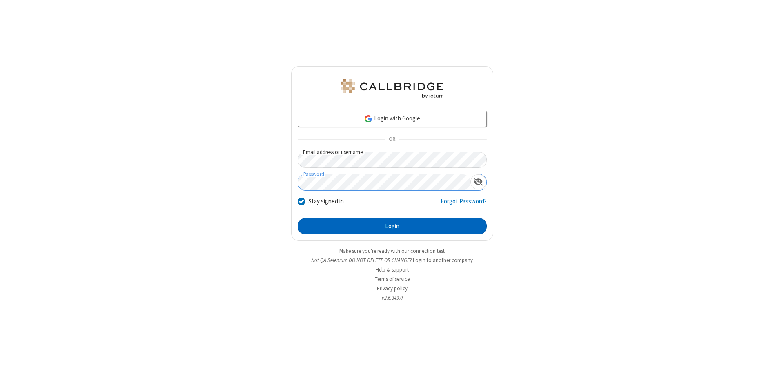
click at [392, 226] on button "Login" at bounding box center [392, 226] width 189 height 16
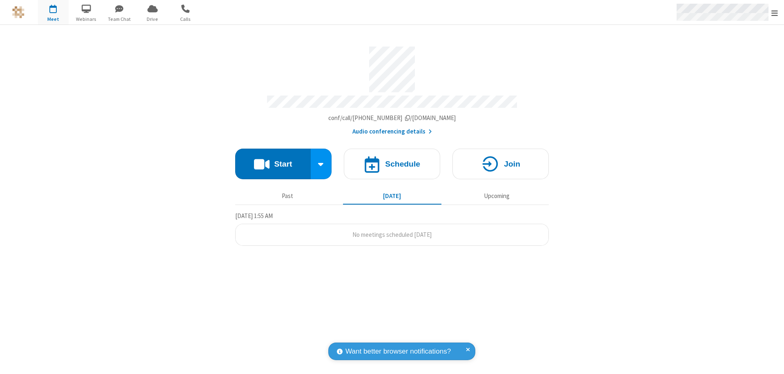
click at [774, 13] on span "Open menu" at bounding box center [774, 13] width 7 height 8
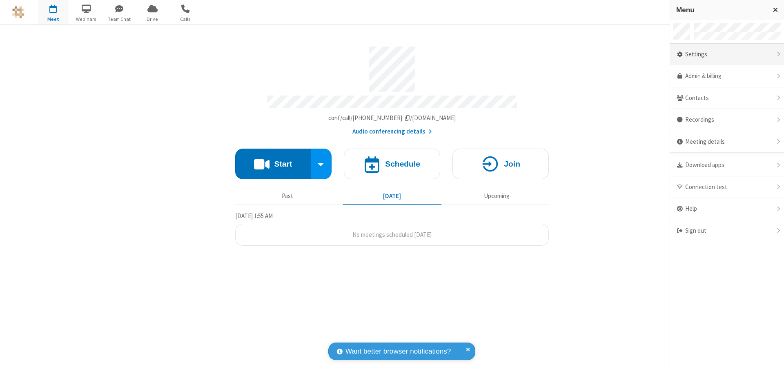
click at [726, 54] on div "Settings" at bounding box center [727, 55] width 114 height 22
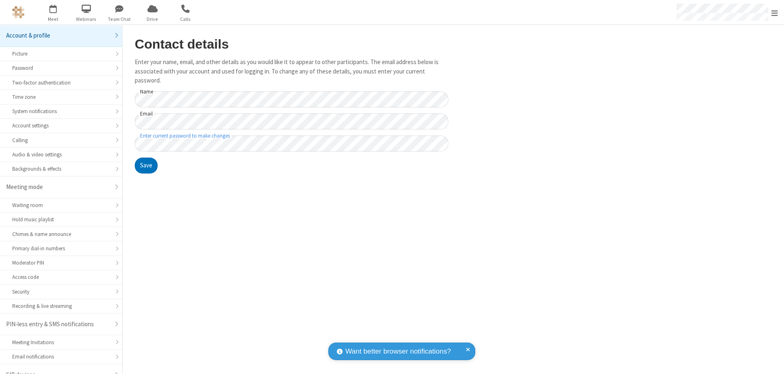
scroll to position [11, 0]
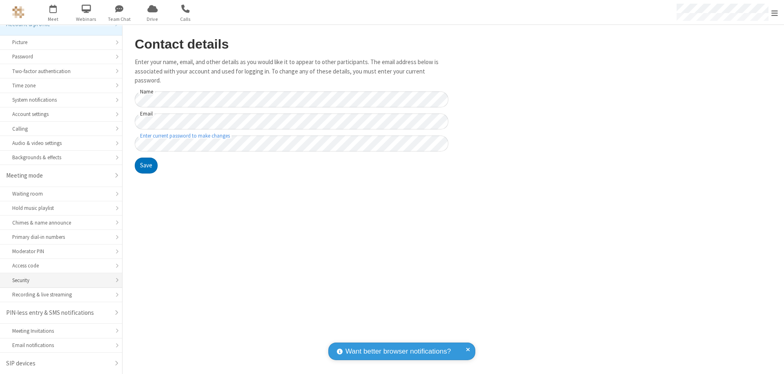
click at [58, 280] on div "Security" at bounding box center [61, 280] width 98 height 8
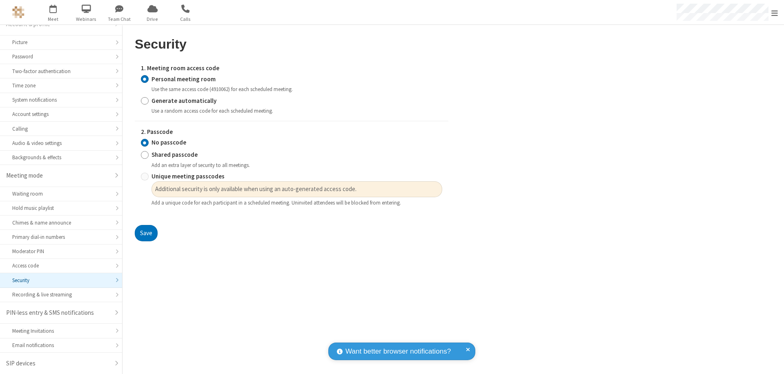
click at [144, 79] on input "Personal meeting room" at bounding box center [145, 79] width 8 height 9
click at [144, 142] on input "No passcode" at bounding box center [145, 142] width 8 height 9
click at [146, 233] on button "Save" at bounding box center [146, 233] width 23 height 16
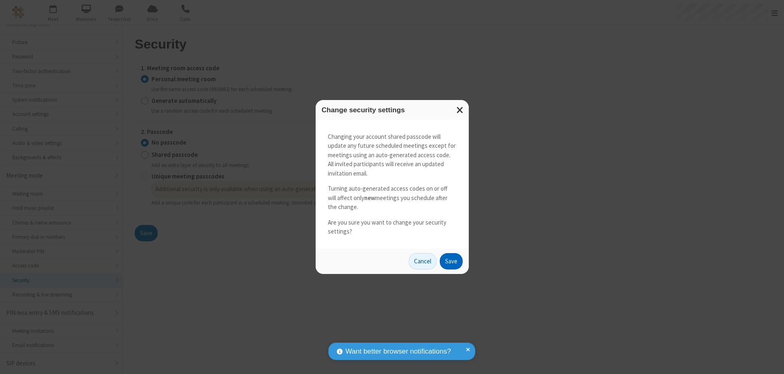
click at [451, 261] on button "Save" at bounding box center [451, 261] width 23 height 16
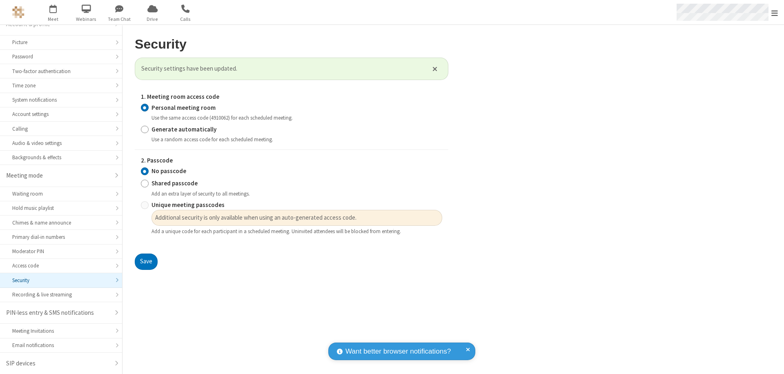
click at [774, 13] on span "Open menu" at bounding box center [774, 13] width 7 height 8
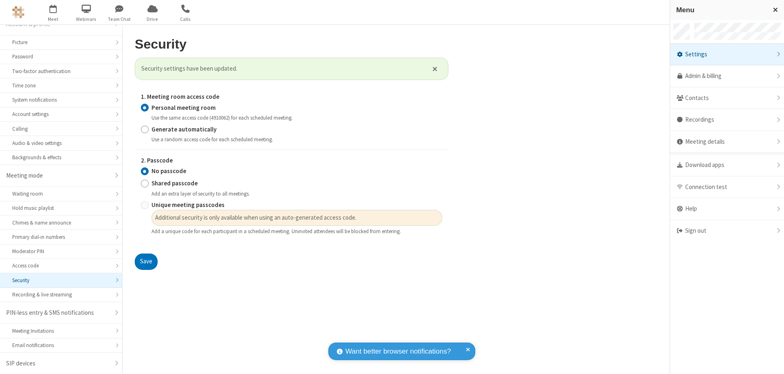
click at [53, 12] on span "button" at bounding box center [53, 9] width 31 height 14
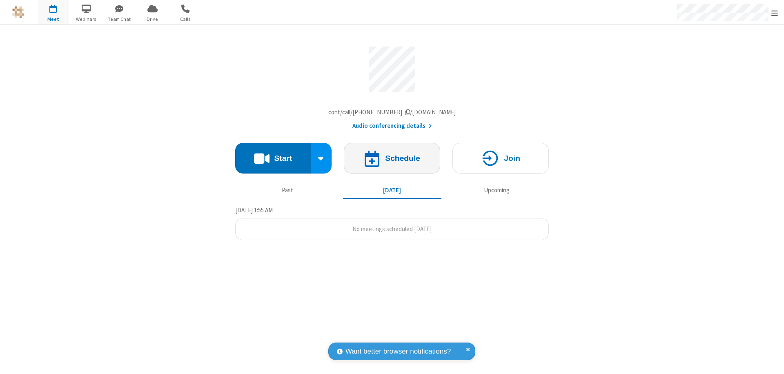
click at [392, 160] on h4 "Schedule" at bounding box center [402, 158] width 35 height 8
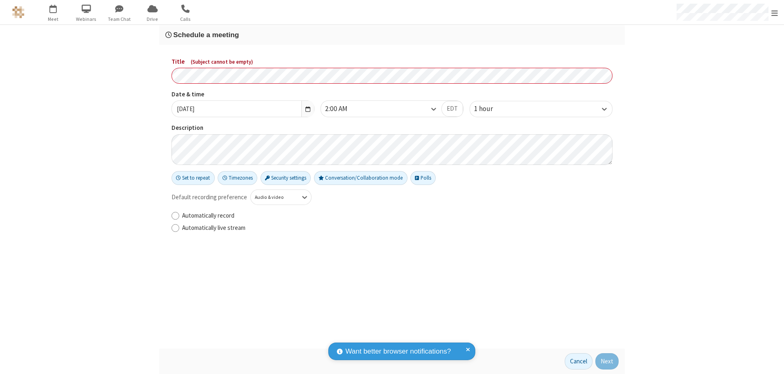
click at [392, 35] on h3 "Schedule a meeting" at bounding box center [391, 35] width 453 height 8
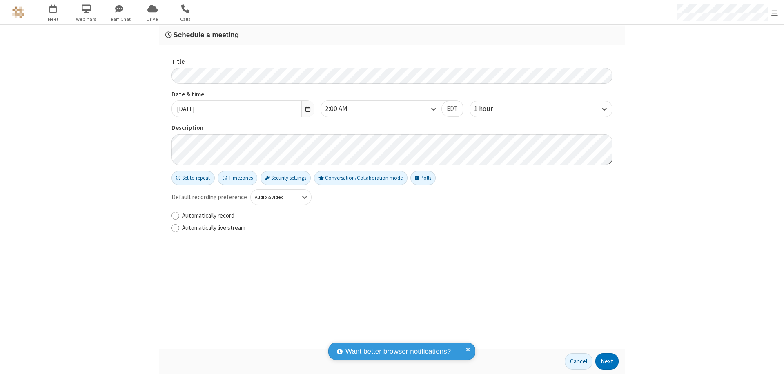
click at [607, 361] on button "Next" at bounding box center [606, 361] width 23 height 16
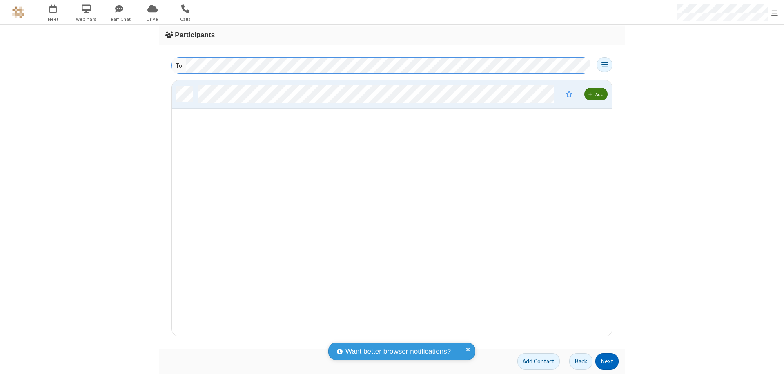
click at [607, 361] on button "Next" at bounding box center [606, 361] width 23 height 16
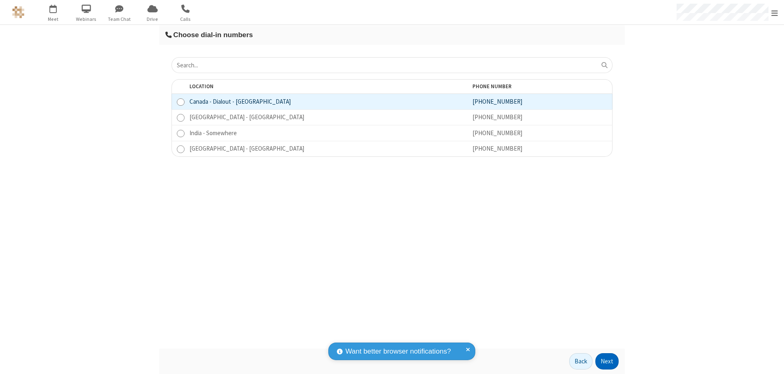
click at [607, 361] on button "Next" at bounding box center [606, 361] width 23 height 16
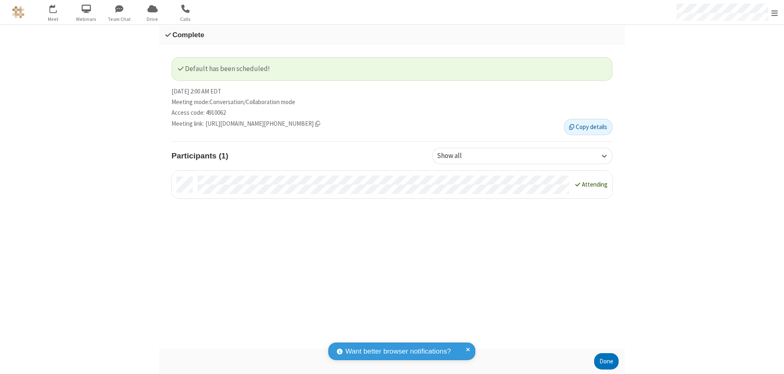
click at [606, 361] on button "Done" at bounding box center [606, 361] width 24 height 16
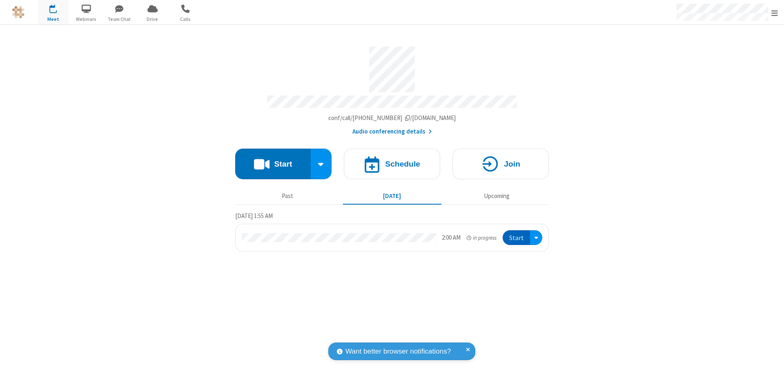
click at [517, 234] on button "Start" at bounding box center [515, 237] width 27 height 15
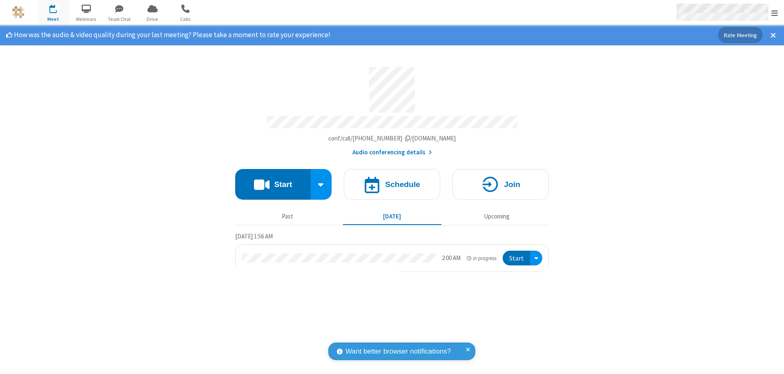
click at [774, 13] on span "Open menu" at bounding box center [774, 13] width 7 height 8
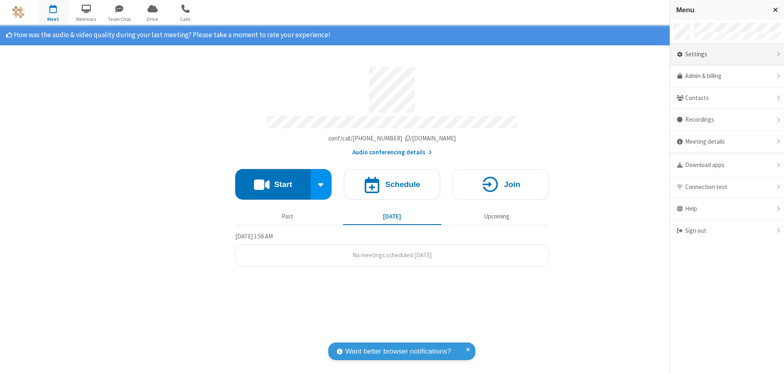
click at [726, 54] on div "Settings" at bounding box center [727, 55] width 114 height 22
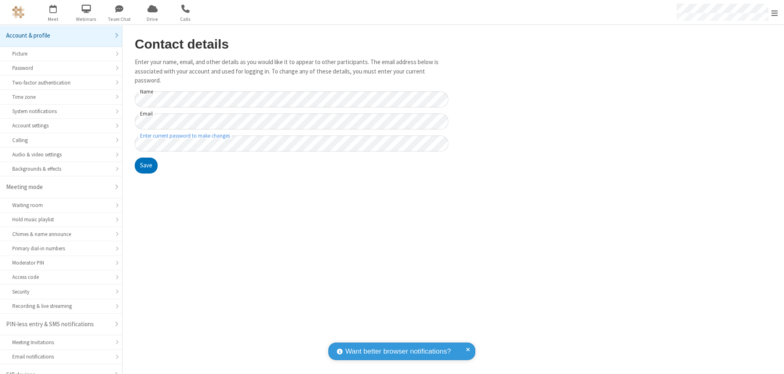
scroll to position [11, 0]
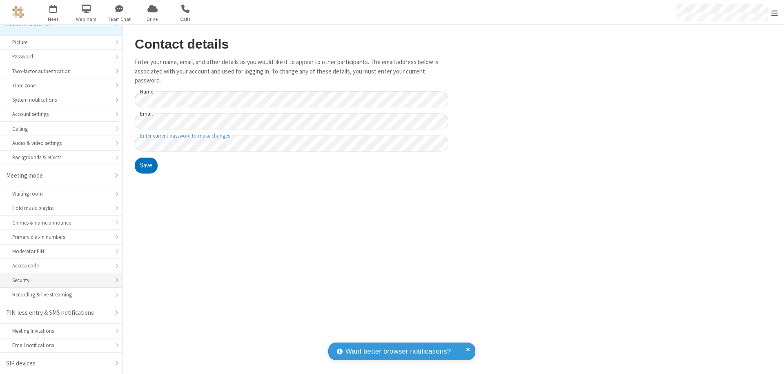
click at [58, 280] on div "Security" at bounding box center [61, 280] width 98 height 8
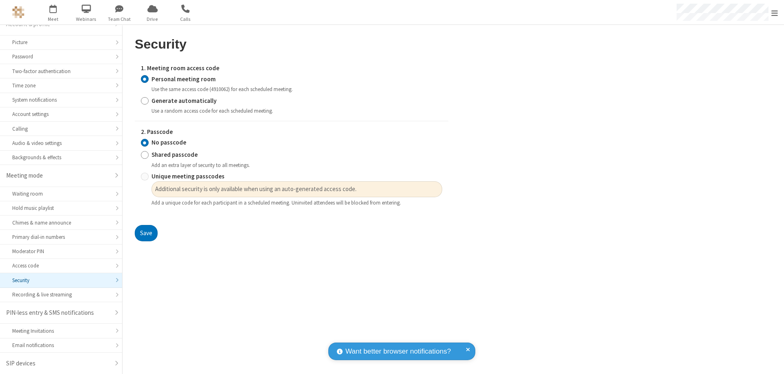
click at [144, 79] on input "Personal meeting room" at bounding box center [145, 79] width 8 height 9
click at [144, 142] on input "No passcode" at bounding box center [145, 142] width 8 height 9
click at [146, 233] on button "Save" at bounding box center [146, 233] width 23 height 16
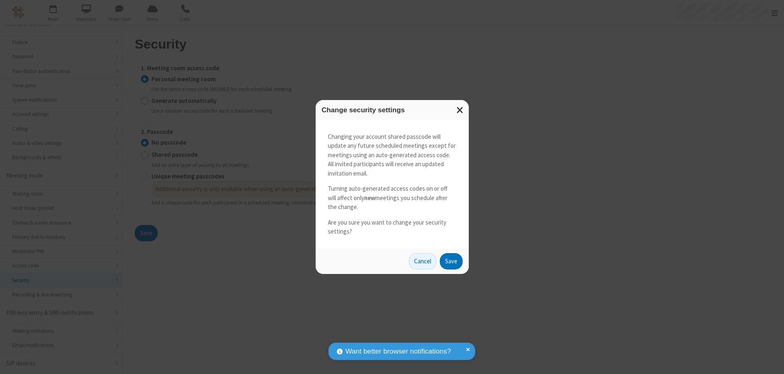
click at [451, 261] on button "Save" at bounding box center [451, 261] width 23 height 16
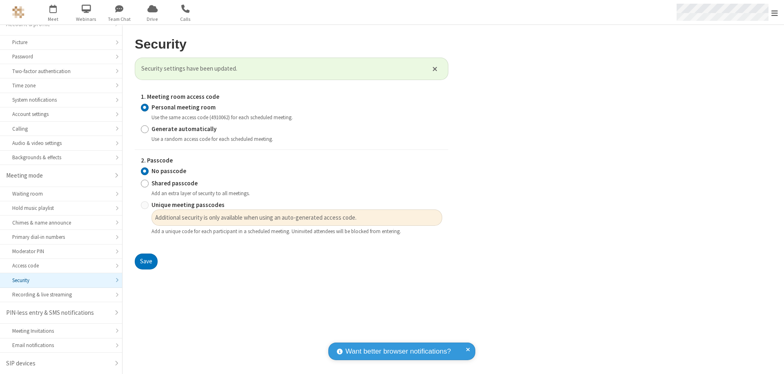
click at [774, 12] on span "Open menu" at bounding box center [774, 13] width 7 height 8
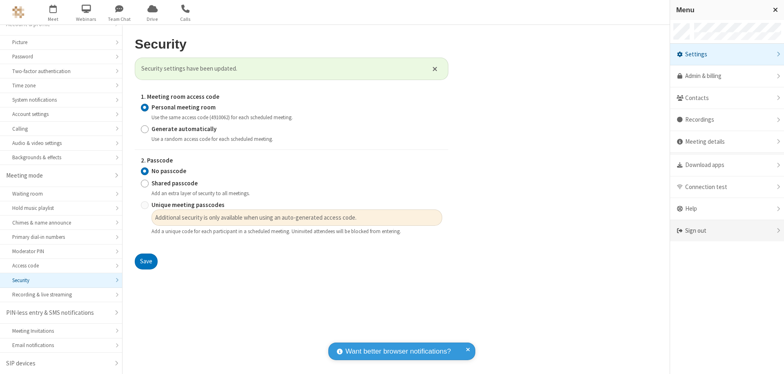
click at [726, 231] on div "Sign out" at bounding box center [727, 231] width 114 height 22
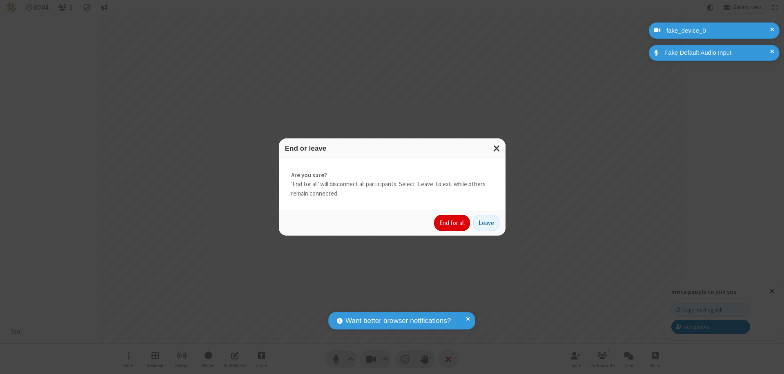
click at [452, 223] on button "End for all" at bounding box center [452, 223] width 36 height 16
